Goal: Obtain resource: Download file/media

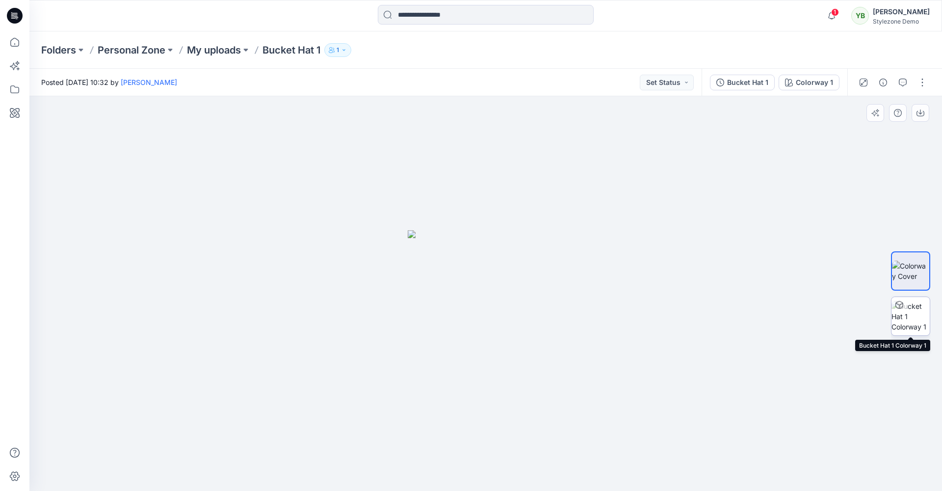
click at [911, 315] on img at bounding box center [911, 316] width 38 height 31
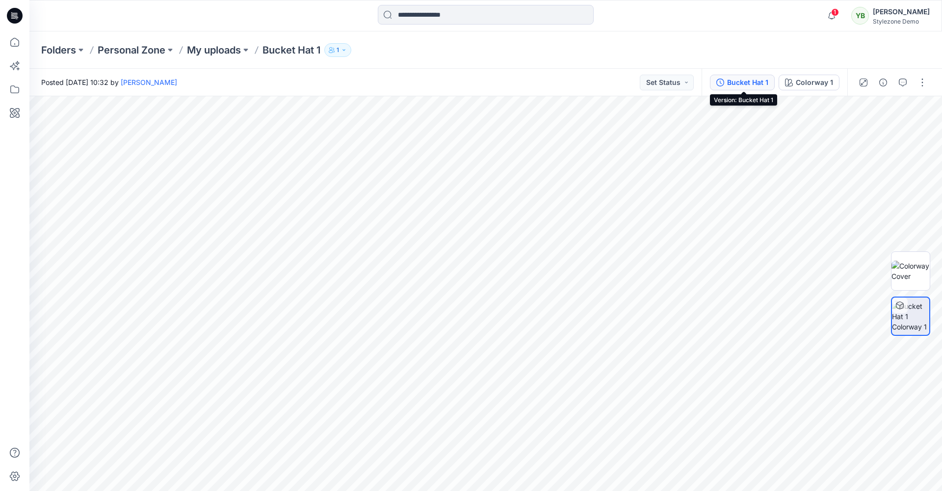
click at [753, 82] on div "Bucket Hat 1" at bounding box center [747, 82] width 41 height 11
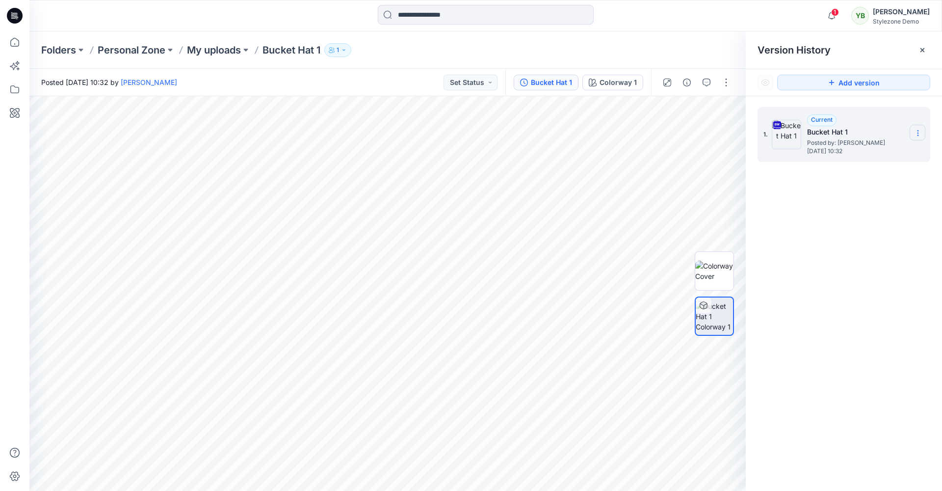
click at [919, 133] on icon at bounding box center [918, 133] width 8 height 8
click at [876, 150] on span "Download Source BW File" at bounding box center [869, 152] width 82 height 12
click at [219, 47] on p "My uploads" at bounding box center [214, 50] width 54 height 14
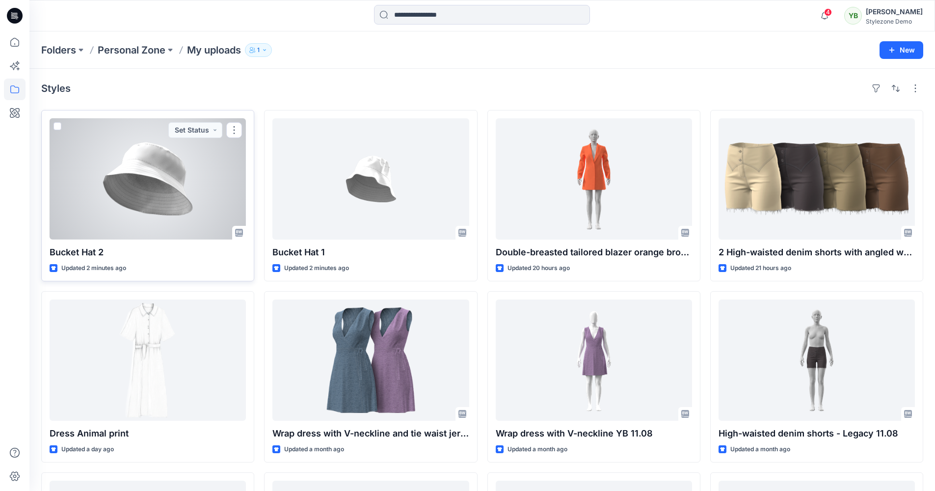
click at [170, 182] on div at bounding box center [148, 178] width 196 height 121
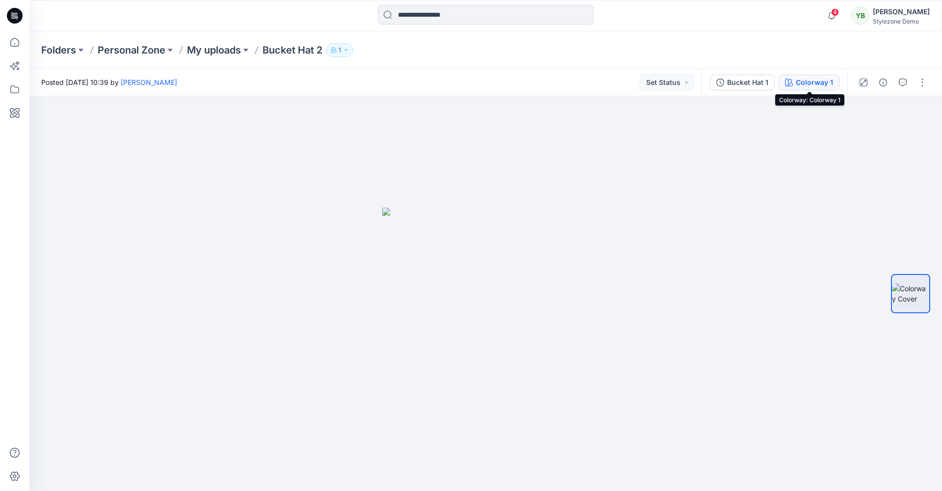
click at [808, 81] on div "Colorway 1" at bounding box center [814, 82] width 37 height 11
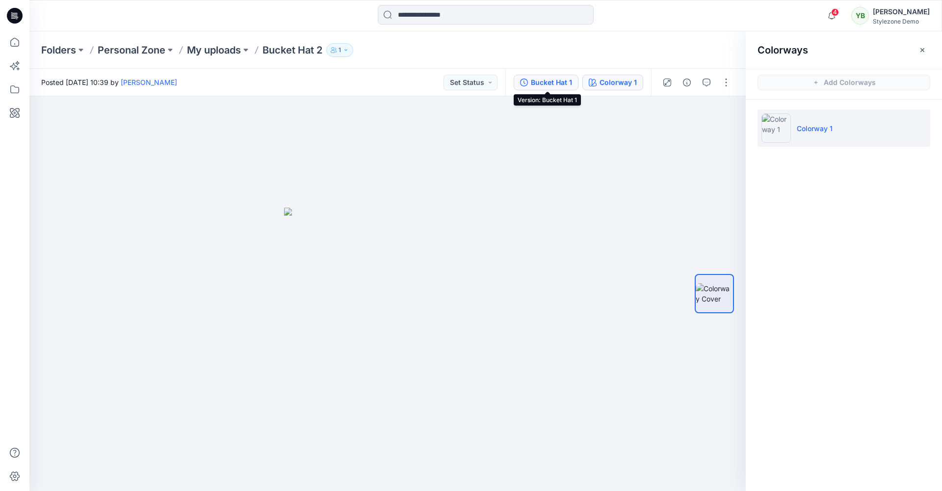
click at [543, 79] on div "Bucket Hat 1" at bounding box center [551, 82] width 41 height 11
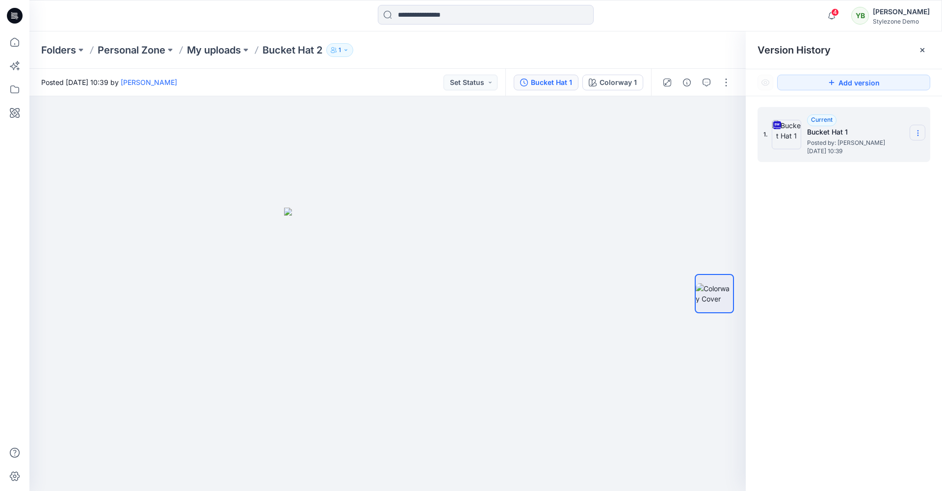
click at [920, 131] on icon at bounding box center [918, 133] width 8 height 8
click at [779, 215] on div "1. Current Bucket Hat 1 Posted by: Yuliia Baranova Wednesday, September 17, 202…" at bounding box center [844, 300] width 196 height 409
click at [919, 49] on icon at bounding box center [923, 50] width 8 height 8
